Goal: Complete application form: Complete application form

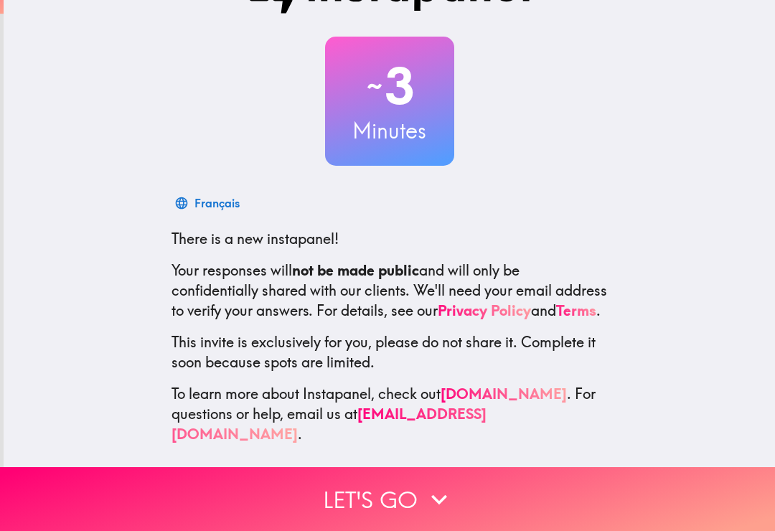
scroll to position [55, 0]
click at [382, 487] on button "Let's go" at bounding box center [387, 499] width 775 height 64
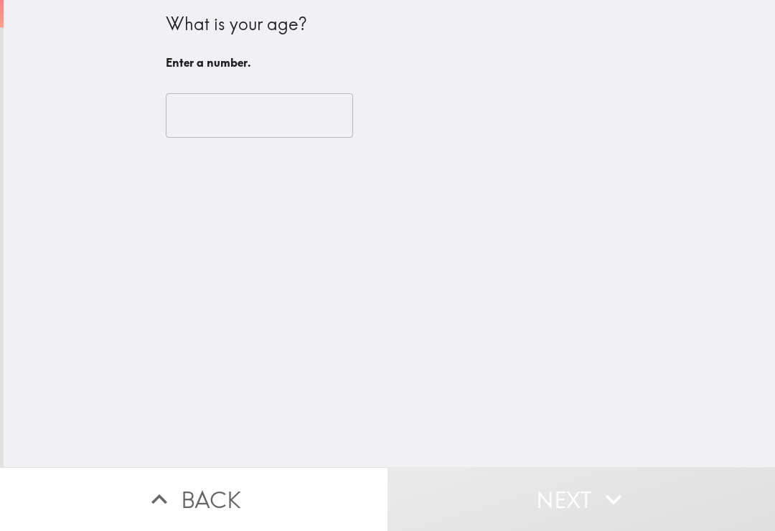
click at [303, 121] on input "number" at bounding box center [259, 115] width 187 height 44
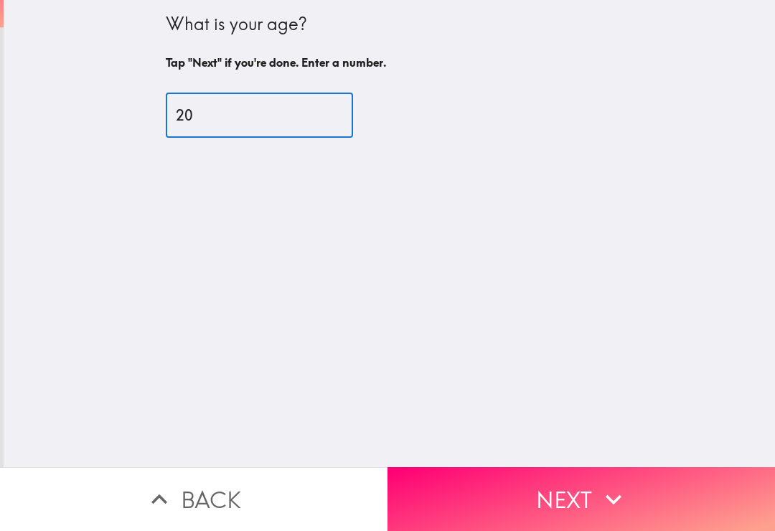
type input "20"
click at [606, 492] on icon "button" at bounding box center [614, 500] width 32 height 32
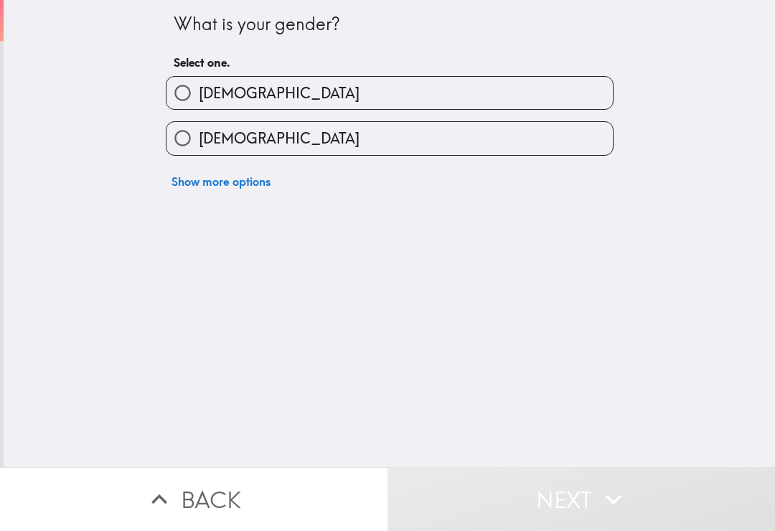
click at [575, 134] on label "[DEMOGRAPHIC_DATA]" at bounding box center [389, 138] width 446 height 32
click at [199, 134] on input "[DEMOGRAPHIC_DATA]" at bounding box center [182, 138] width 32 height 32
radio input "true"
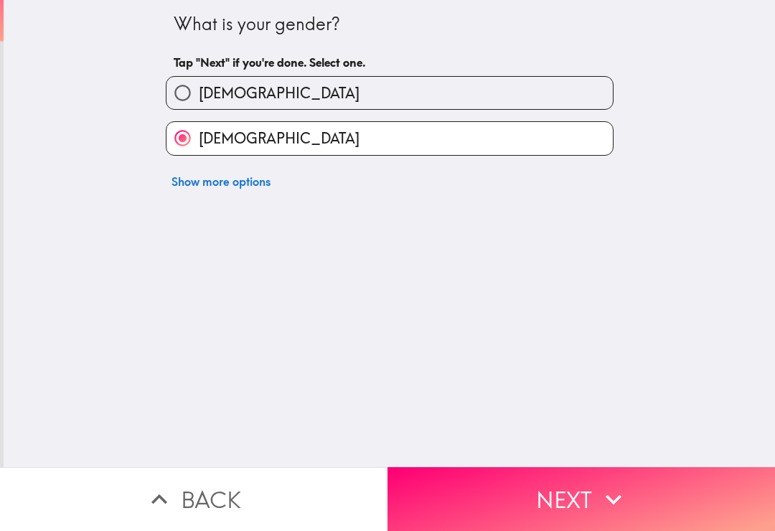
click at [570, 489] on button "Next" at bounding box center [580, 499] width 387 height 64
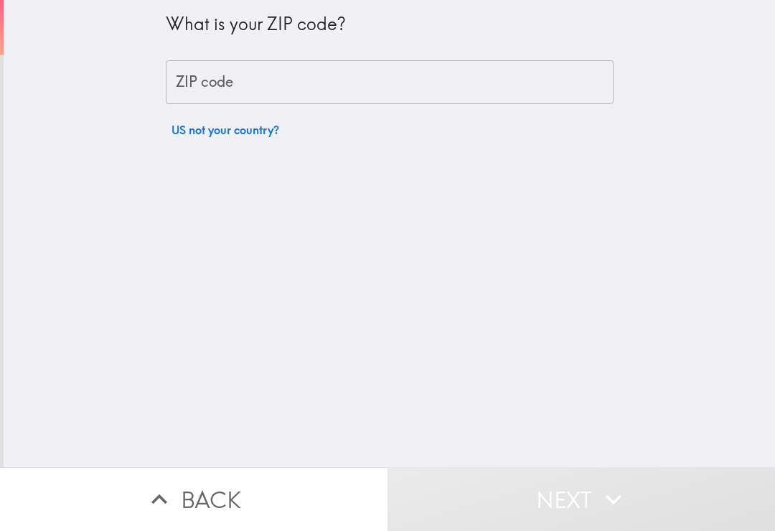
click at [554, 98] on input "ZIP code" at bounding box center [390, 82] width 448 height 44
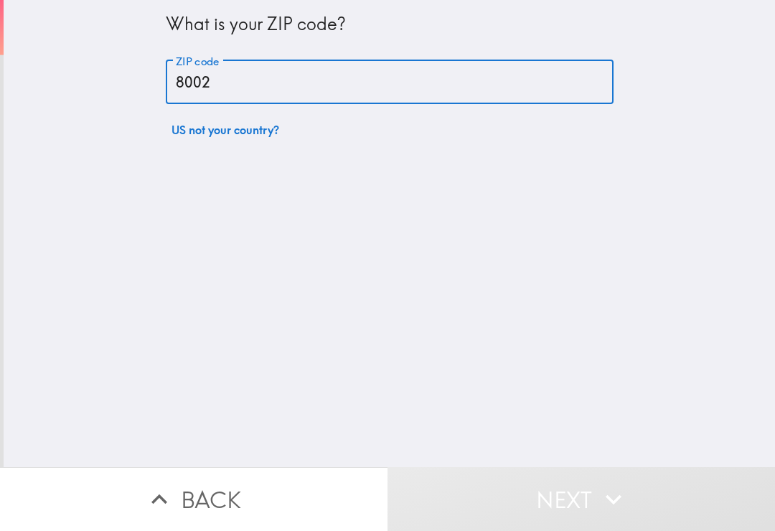
type input "80021"
